Goal: Task Accomplishment & Management: Use online tool/utility

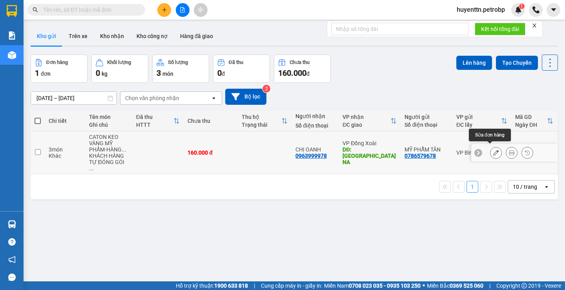
click at [493, 150] on icon at bounding box center [495, 152] width 5 height 5
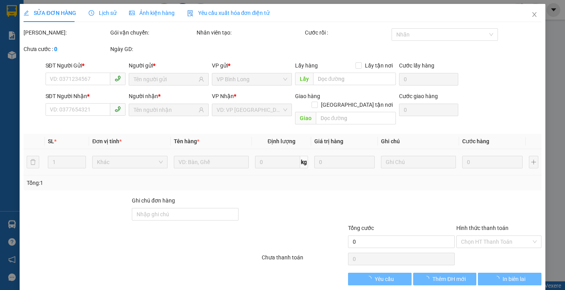
type input "0786579678"
type input "0963999978"
type input "CHỢ BÙ NA"
type input "160.000"
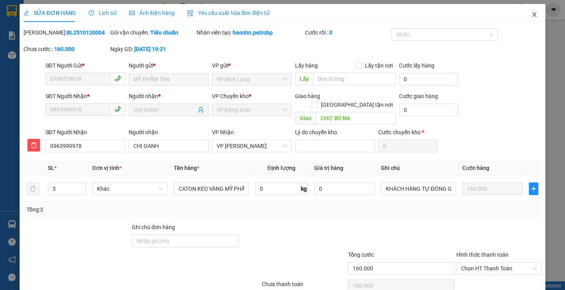
click at [528, 11] on span "Close" at bounding box center [534, 15] width 22 height 22
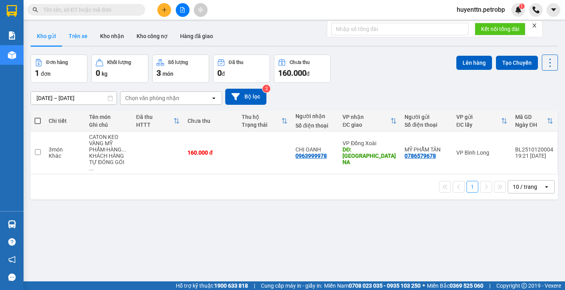
click at [81, 31] on button "Trên xe" at bounding box center [77, 36] width 31 height 19
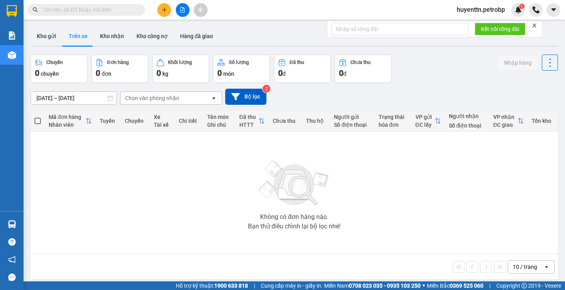
click at [45, 98] on input "13/10/2025 – 13/10/2025" at bounding box center [74, 98] width 86 height 13
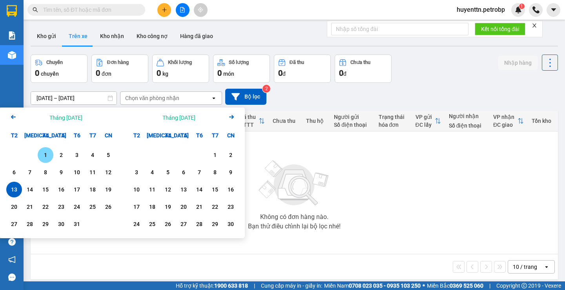
click at [49, 155] on div "1" at bounding box center [45, 154] width 11 height 9
click at [75, 97] on input "01/10/2025 – / /" at bounding box center [74, 98] width 86 height 13
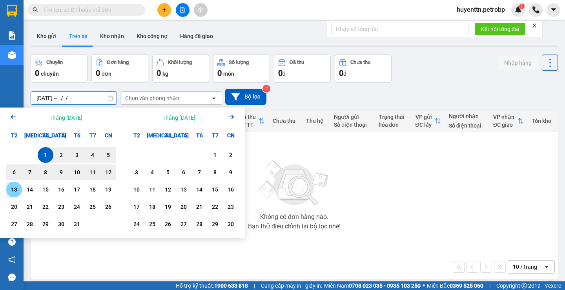
click at [20, 191] on div "13" at bounding box center [14, 190] width 16 height 16
type input "01/10/2025 – 13/10/2025"
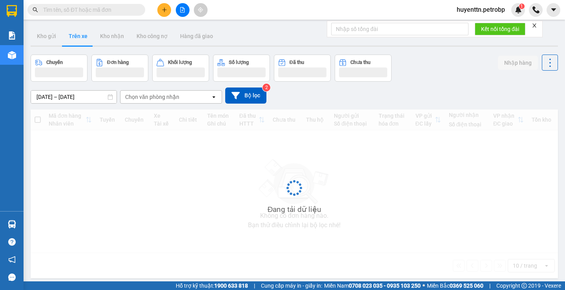
click at [177, 95] on div "Chọn văn phòng nhận" at bounding box center [152, 97] width 54 height 8
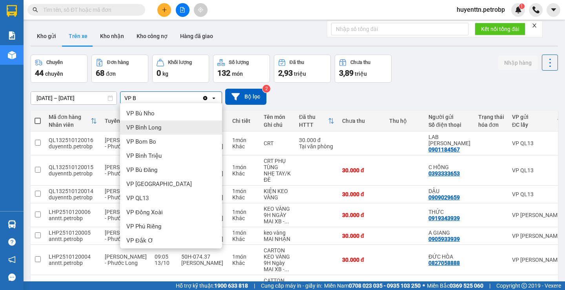
type input "VP B"
click at [173, 127] on div "VP Bình Long" at bounding box center [171, 127] width 102 height 14
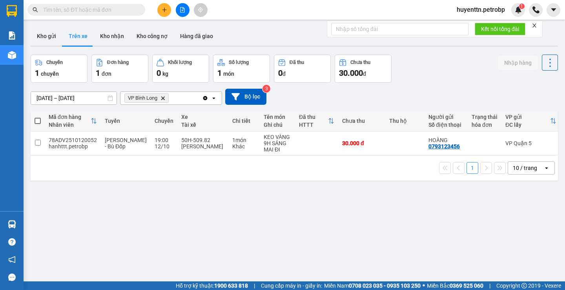
scroll to position [0, 126]
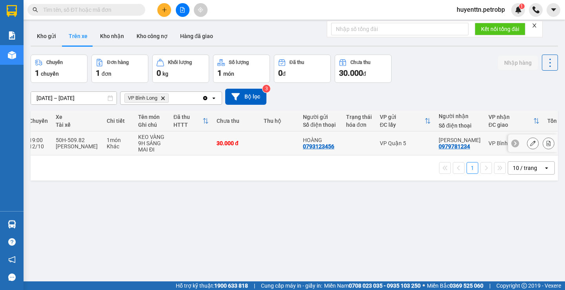
click at [546, 140] on icon at bounding box center [548, 142] width 5 height 5
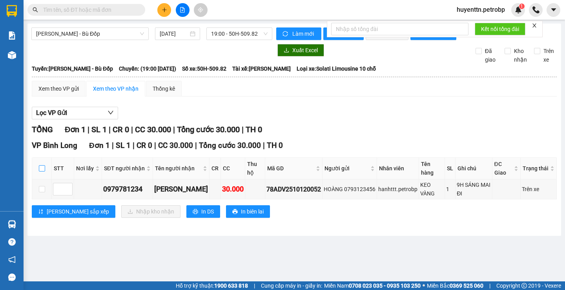
click at [42, 171] on input "checkbox" at bounding box center [42, 168] width 6 height 6
checkbox input "true"
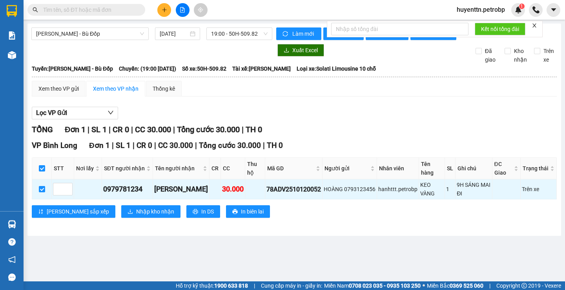
click at [125, 209] on div "VP Bình Long Đơn 1 | SL 1 | CR 0 | CC 30.000 | Tổng cước 30.000 | TH 0 STT Nơi …" at bounding box center [294, 182] width 525 height 84
click at [136, 215] on span "Nhập kho nhận" at bounding box center [155, 211] width 38 height 9
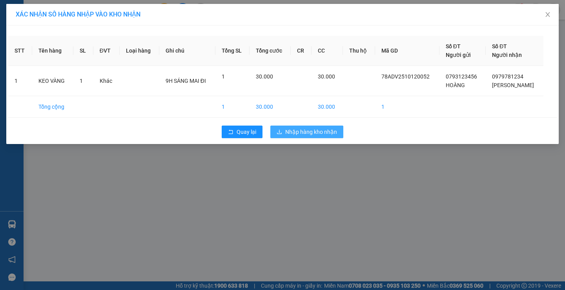
click at [309, 127] on button "Nhập hàng kho nhận" at bounding box center [306, 132] width 73 height 13
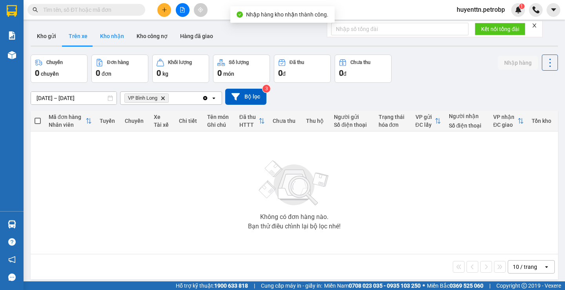
click at [109, 38] on button "Kho nhận" at bounding box center [112, 36] width 36 height 19
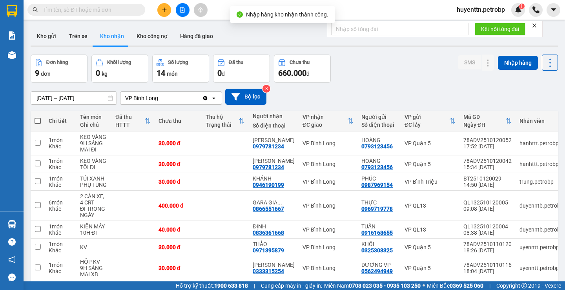
drag, startPoint x: 40, startPoint y: 94, endPoint x: 38, endPoint y: 100, distance: 6.6
click at [40, 94] on input "11/10/2025 – 13/10/2025" at bounding box center [74, 98] width 86 height 13
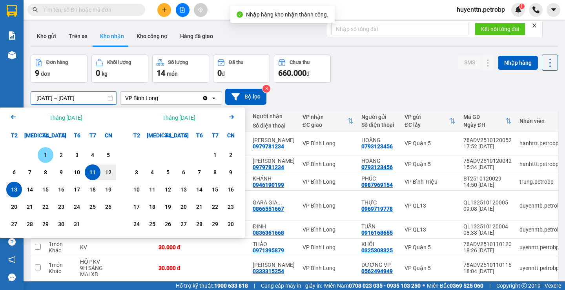
click at [44, 149] on div "1" at bounding box center [46, 155] width 16 height 16
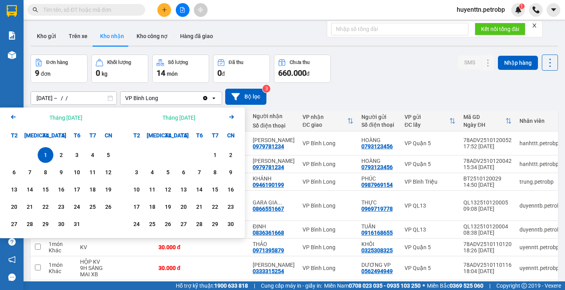
click at [71, 99] on input "01/10/2025 – / /" at bounding box center [74, 98] width 86 height 13
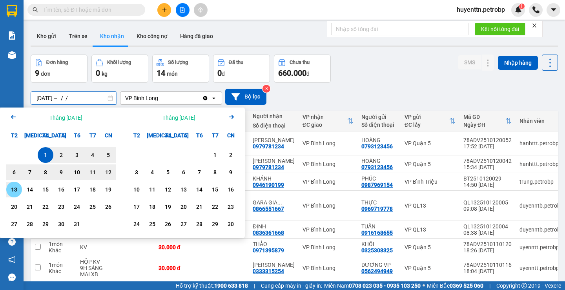
click at [18, 189] on div "13" at bounding box center [14, 189] width 11 height 9
type input "01/10/2025 – 13/10/2025"
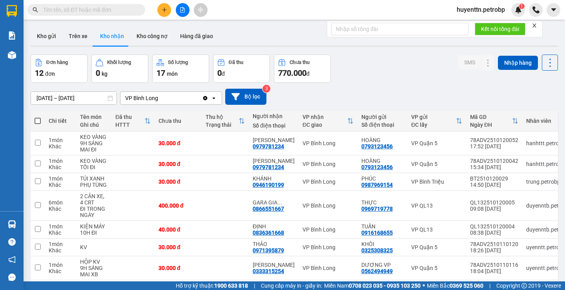
drag, startPoint x: 297, startPoint y: 14, endPoint x: 383, endPoint y: 85, distance: 112.0
click at [383, 85] on div "01/10/2025 – 13/10/2025 Press the down arrow key to interact with the calendar …" at bounding box center [294, 97] width 527 height 28
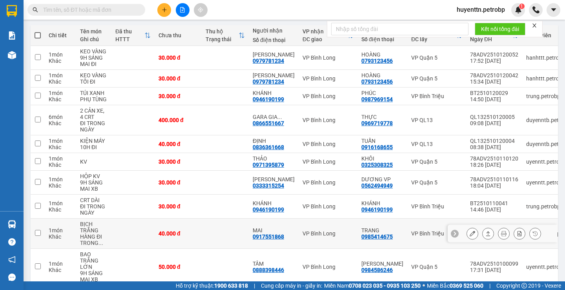
scroll to position [125, 0]
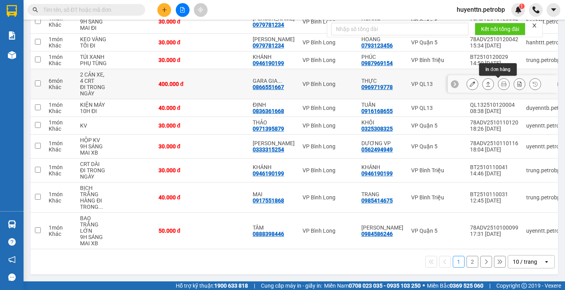
click at [501, 83] on icon at bounding box center [503, 83] width 5 height 5
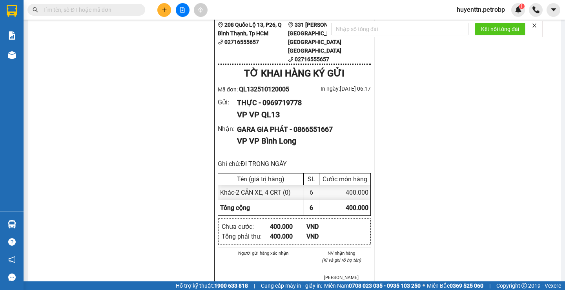
scroll to position [510, 0]
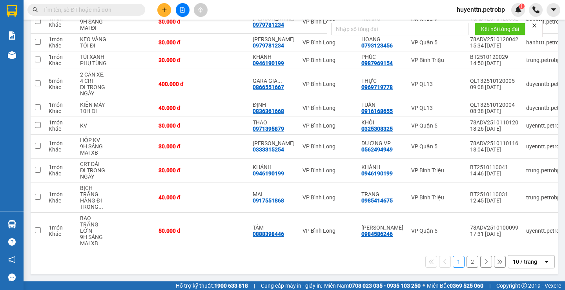
scroll to position [125, 0]
click at [466, 260] on button "2" at bounding box center [472, 262] width 12 height 12
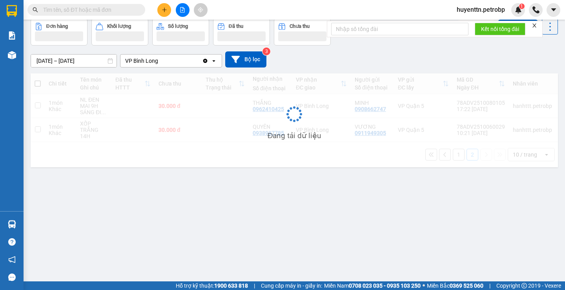
scroll to position [36, 0]
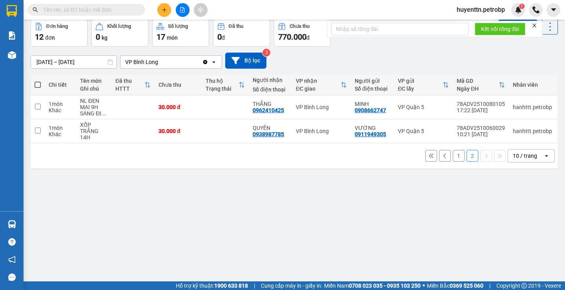
click at [456, 157] on button "1" at bounding box center [459, 156] width 12 height 12
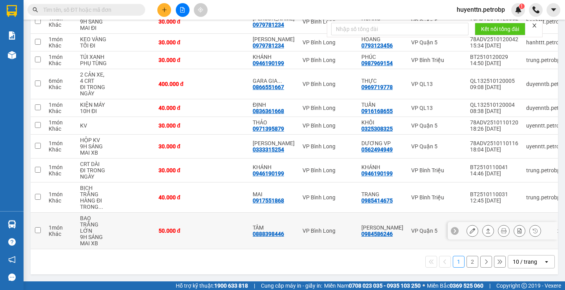
scroll to position [0, 0]
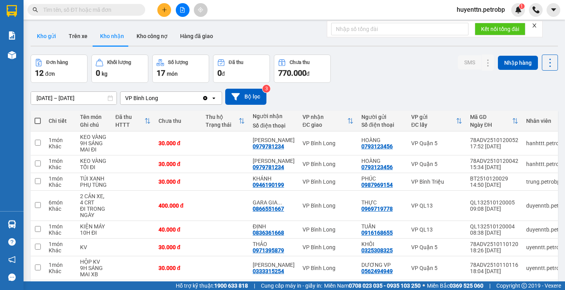
click at [36, 43] on button "Kho gửi" at bounding box center [47, 36] width 32 height 19
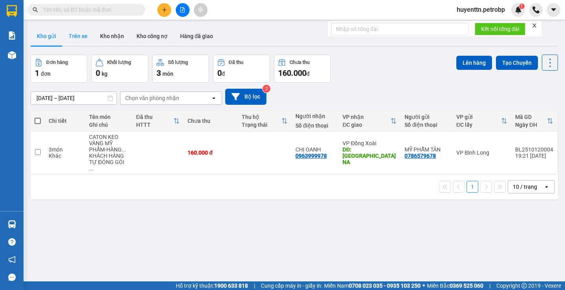
click at [73, 35] on button "Trên xe" at bounding box center [77, 36] width 31 height 19
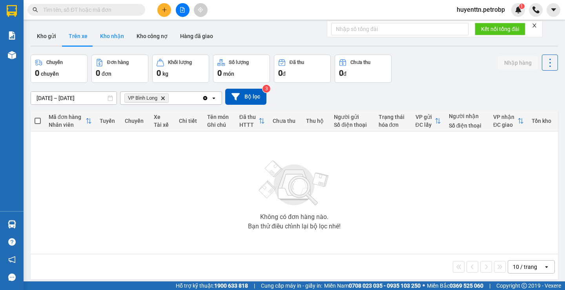
click at [107, 40] on button "Kho nhận" at bounding box center [112, 36] width 36 height 19
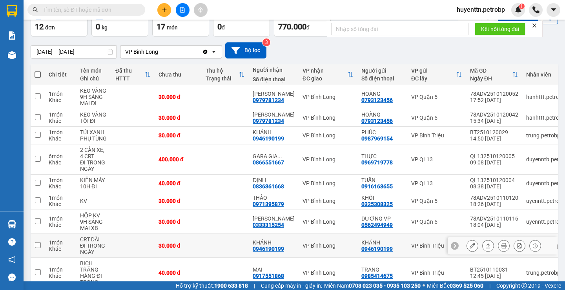
scroll to position [125, 0]
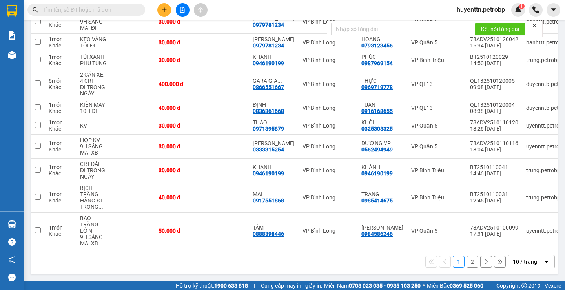
click at [466, 258] on button "2" at bounding box center [472, 262] width 12 height 12
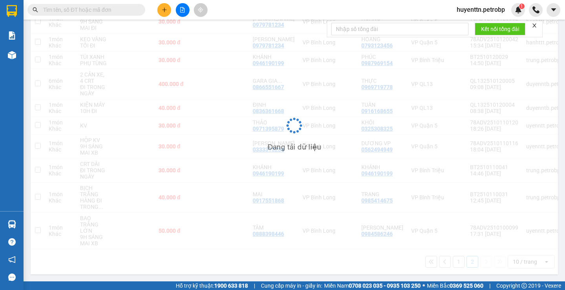
scroll to position [36, 0]
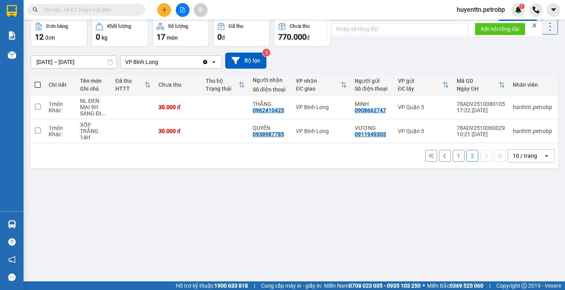
click at [453, 158] on button "1" at bounding box center [459, 156] width 12 height 12
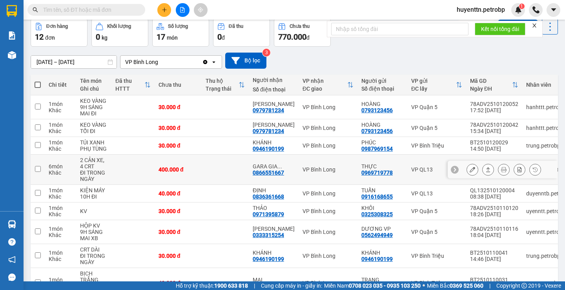
scroll to position [125, 0]
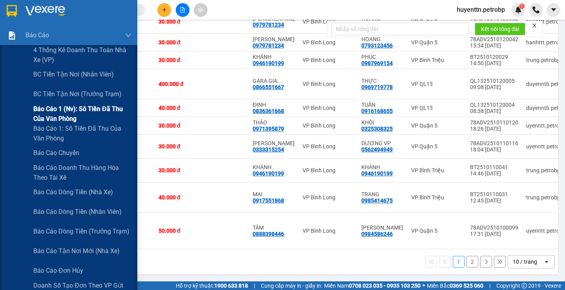
click at [89, 109] on span "Báo cáo 1 (nv): Số tiền đã thu của văn phòng" at bounding box center [82, 114] width 98 height 20
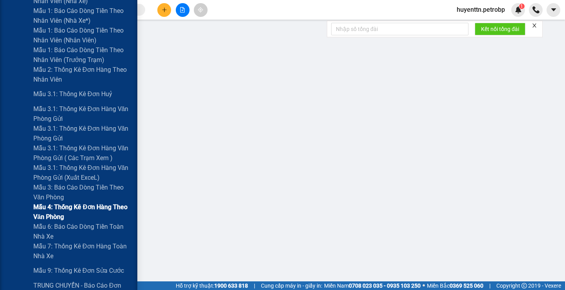
scroll to position [353, 0]
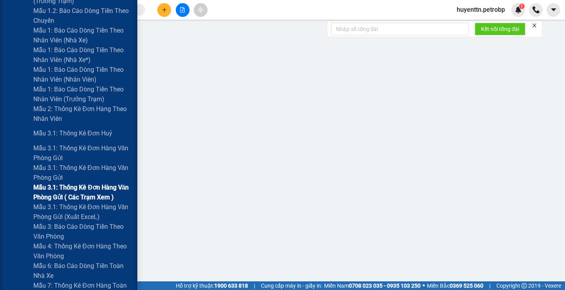
click at [74, 195] on span "Mẫu 3.1: Thống kê đơn hàng văn phòng gửi ( các trạm xem )" at bounding box center [82, 192] width 98 height 20
